Goal: Transaction & Acquisition: Purchase product/service

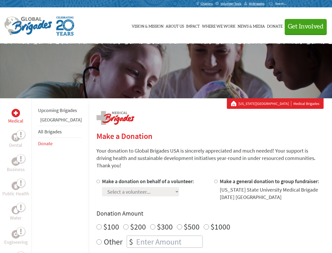
click at [291, 4] on div "Search for:" at bounding box center [280, 4] width 21 height 4
click at [304, 26] on span "Get Involved" at bounding box center [306, 26] width 36 height 6
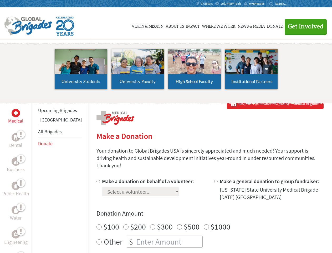
click at [166, 71] on li "High School Faculty" at bounding box center [194, 69] width 57 height 48
click at [35, 175] on div "Upcoming Brigades Guatemala All Brigades Donate" at bounding box center [60, 224] width 57 height 253
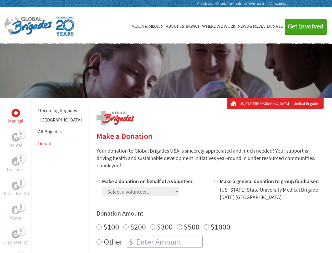
click at [201, 211] on div "Donation Amount $100 $200 $300 $500 $1000 Other $" at bounding box center [210, 228] width 227 height 38
click at [97, 180] on input "Make a donation on behalf of a volunteer:" at bounding box center [98, 181] width 3 height 3
radio input "true"
click at [215, 180] on input "Make a general donation to group fundraiser:" at bounding box center [216, 181] width 3 height 3
radio input "true"
